Goal: Transaction & Acquisition: Purchase product/service

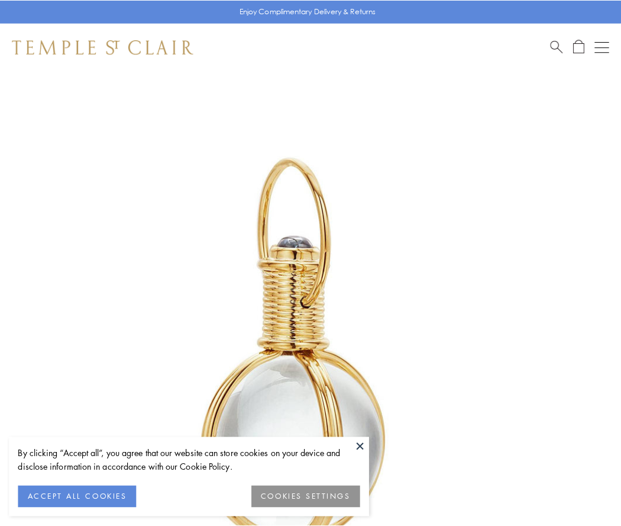
scroll to position [309, 0]
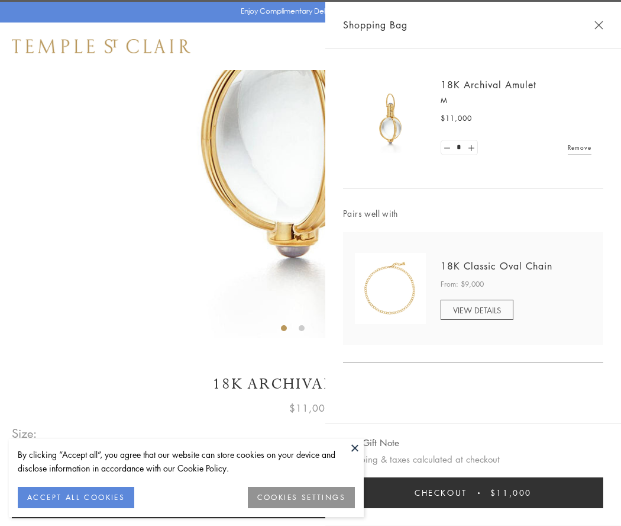
click at [473, 492] on button "Checkout $11,000" at bounding box center [473, 492] width 260 height 31
